Goal: Task Accomplishment & Management: Use online tool/utility

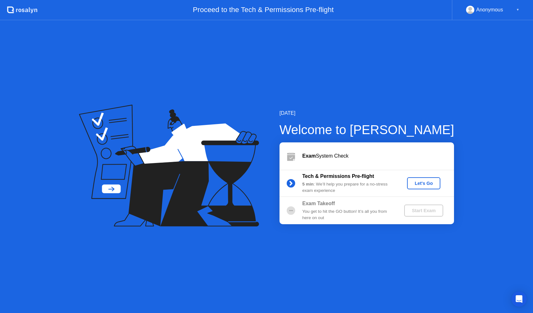
click at [429, 181] on div "Let's Go" at bounding box center [424, 183] width 28 height 5
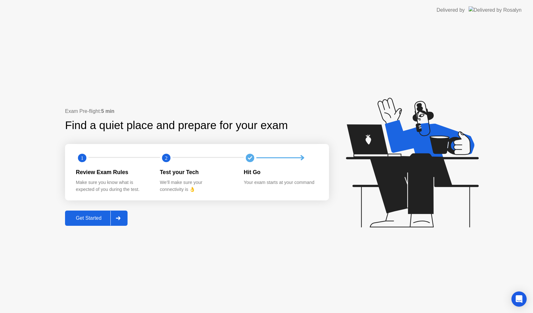
click at [102, 220] on div "Get Started" at bounding box center [88, 218] width 43 height 6
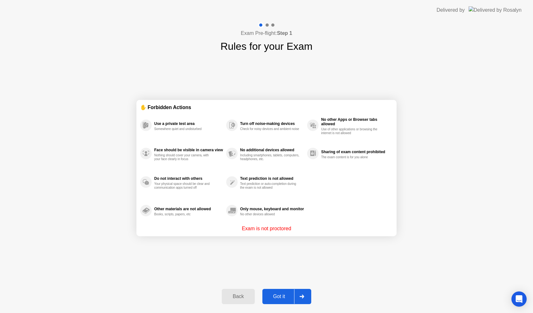
click at [275, 298] on div "Got it" at bounding box center [279, 297] width 30 height 6
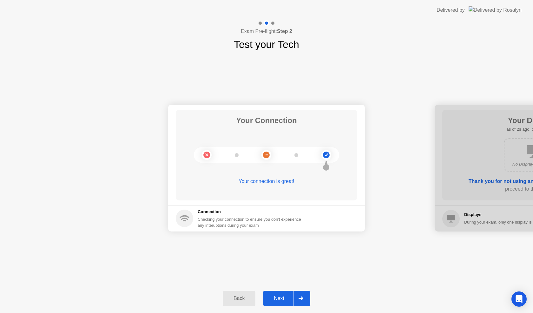
click at [281, 300] on div "Next" at bounding box center [279, 299] width 28 height 6
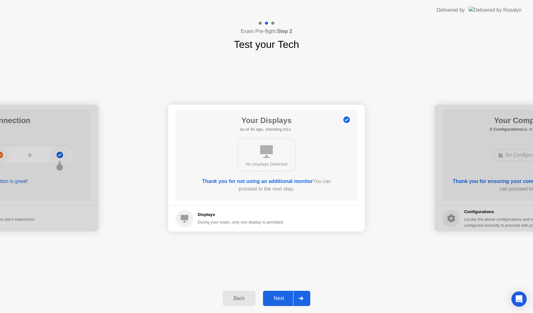
click at [281, 296] on div "Next" at bounding box center [279, 299] width 28 height 6
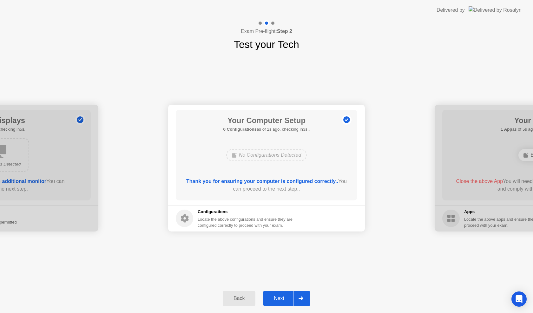
click at [281, 297] on div "Next" at bounding box center [279, 299] width 28 height 6
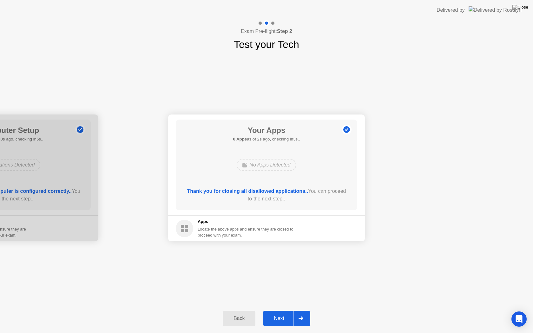
click at [280, 313] on div "Next" at bounding box center [279, 319] width 28 height 6
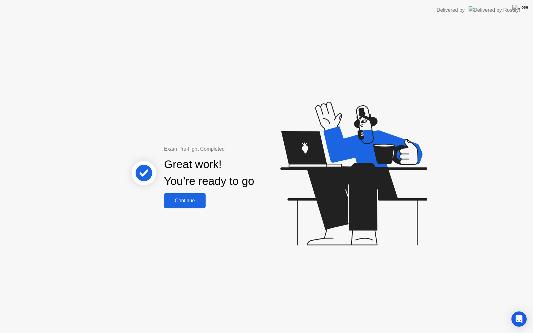
click at [186, 200] on div "Continue" at bounding box center [185, 201] width 38 height 6
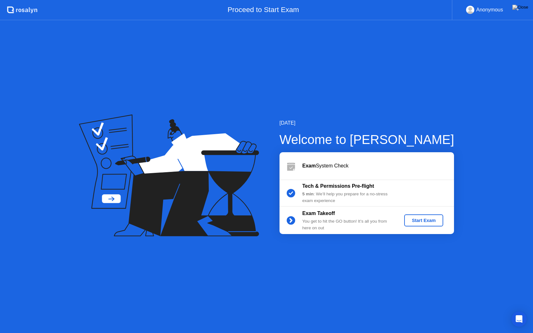
click at [418, 221] on div "Start Exam" at bounding box center [424, 220] width 34 height 5
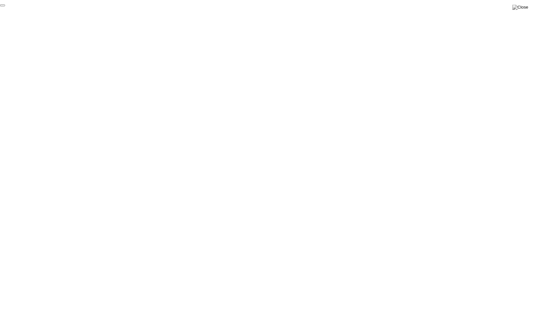
click div "End Proctoring Session"
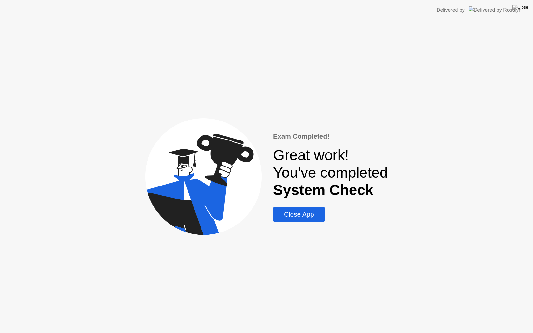
click at [308, 218] on div "Close App" at bounding box center [299, 215] width 48 height 8
